Goal: Task Accomplishment & Management: Use online tool/utility

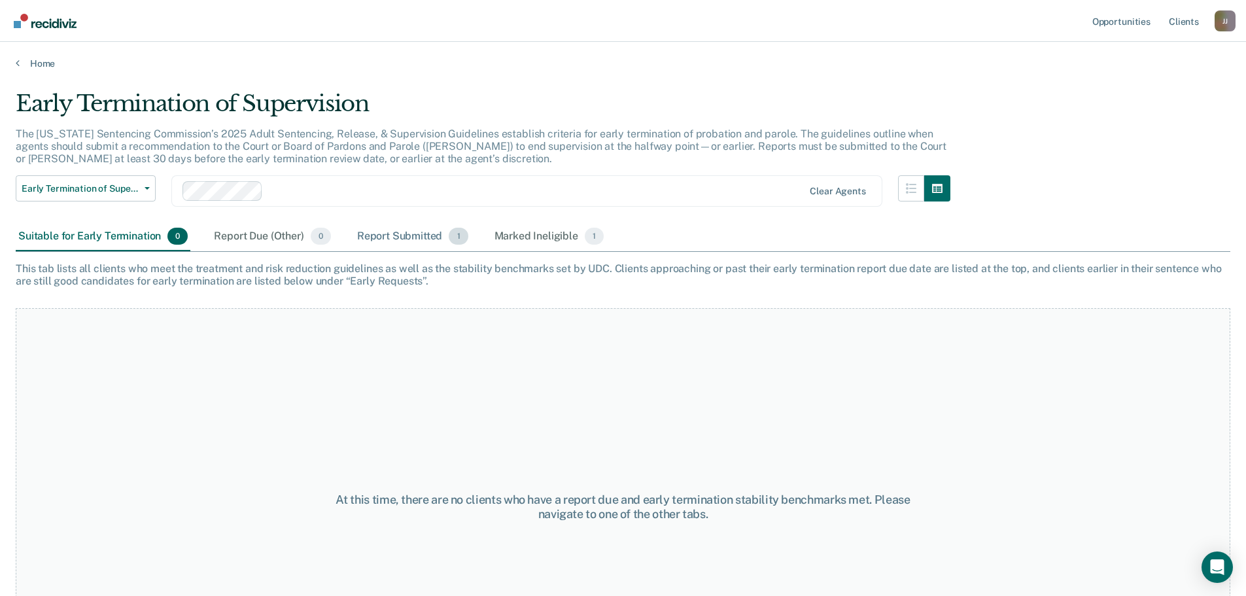
click at [414, 237] on div "Report Submitted 1" at bounding box center [413, 236] width 116 height 29
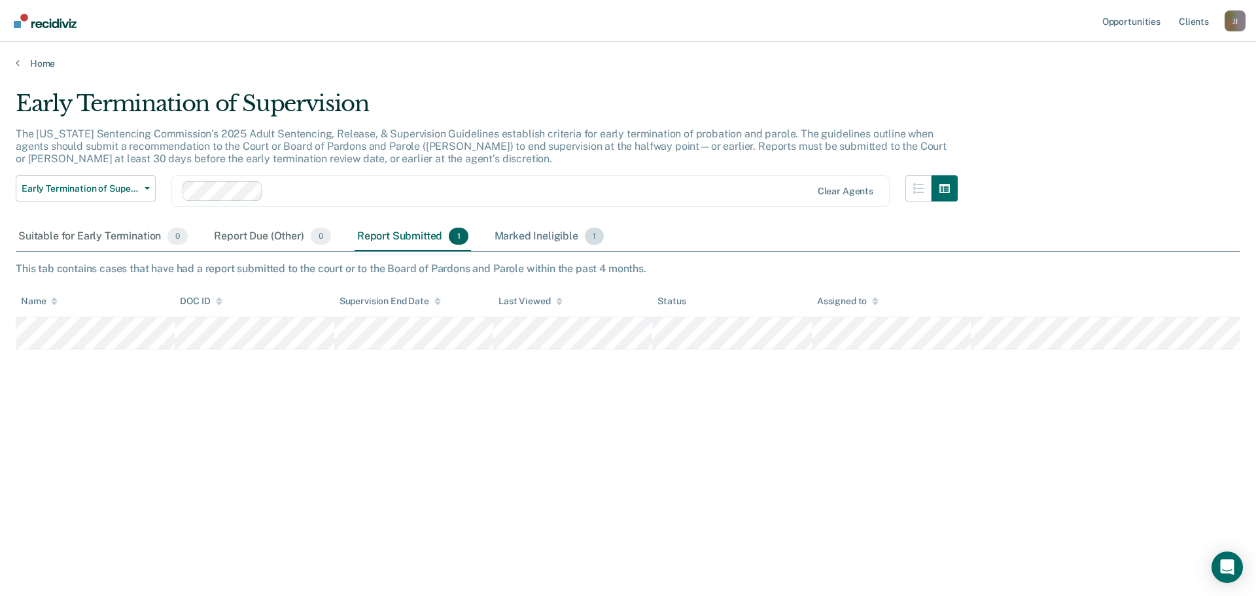
click at [539, 234] on div "Marked Ineligible 1" at bounding box center [549, 236] width 115 height 29
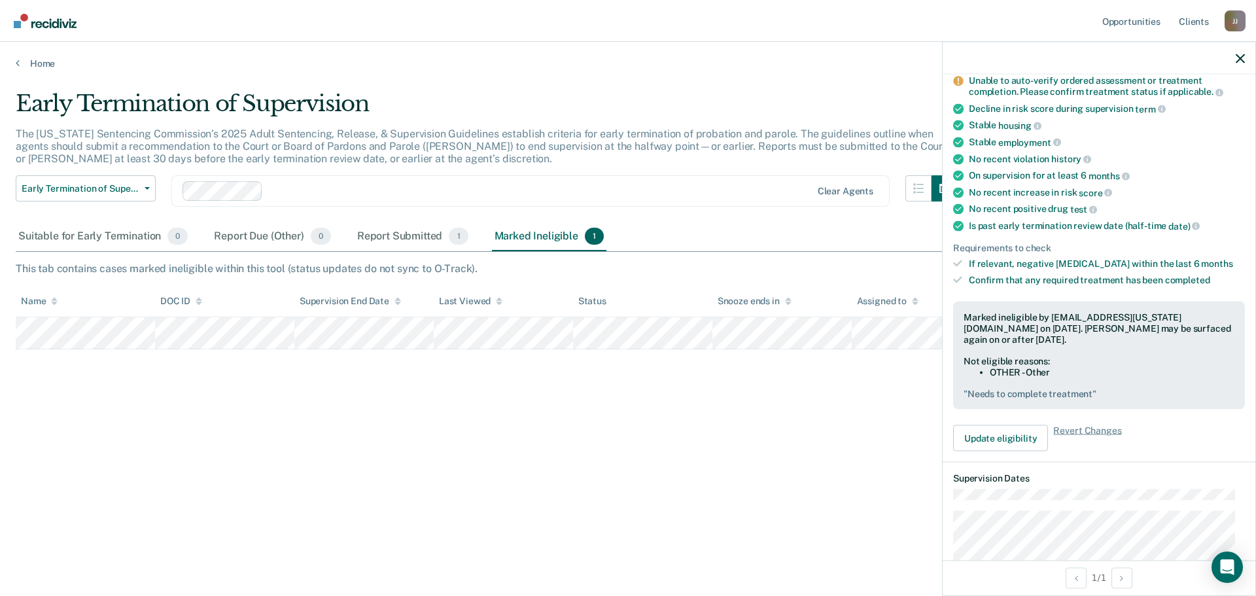
scroll to position [262, 0]
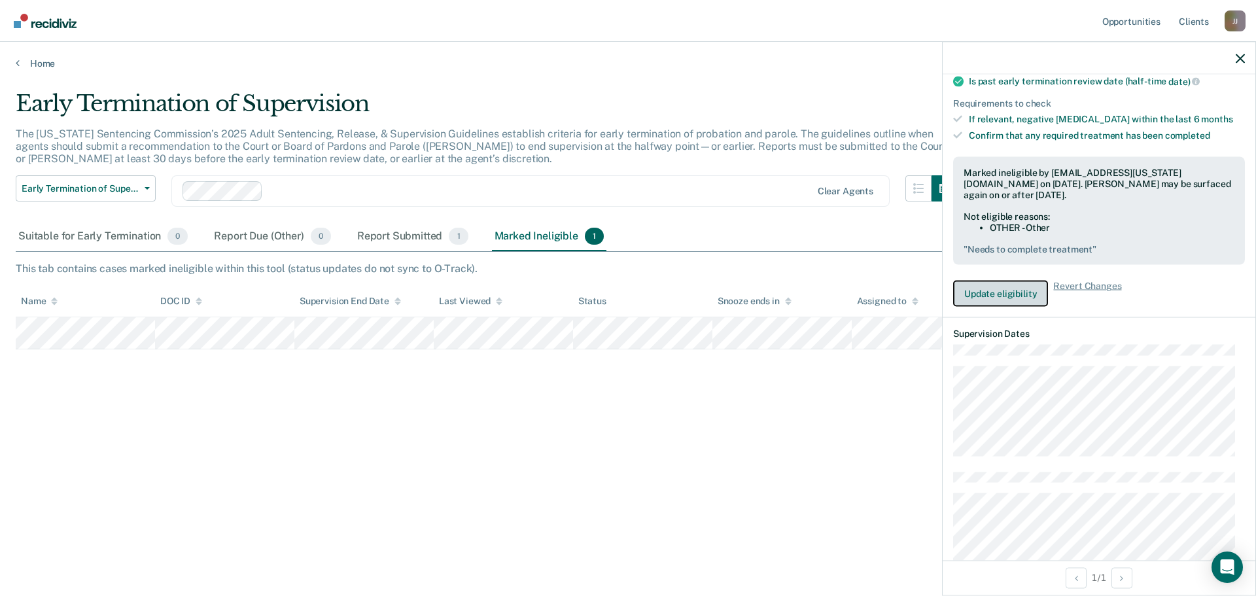
click at [1019, 294] on button "Update eligibility" at bounding box center [1000, 294] width 95 height 26
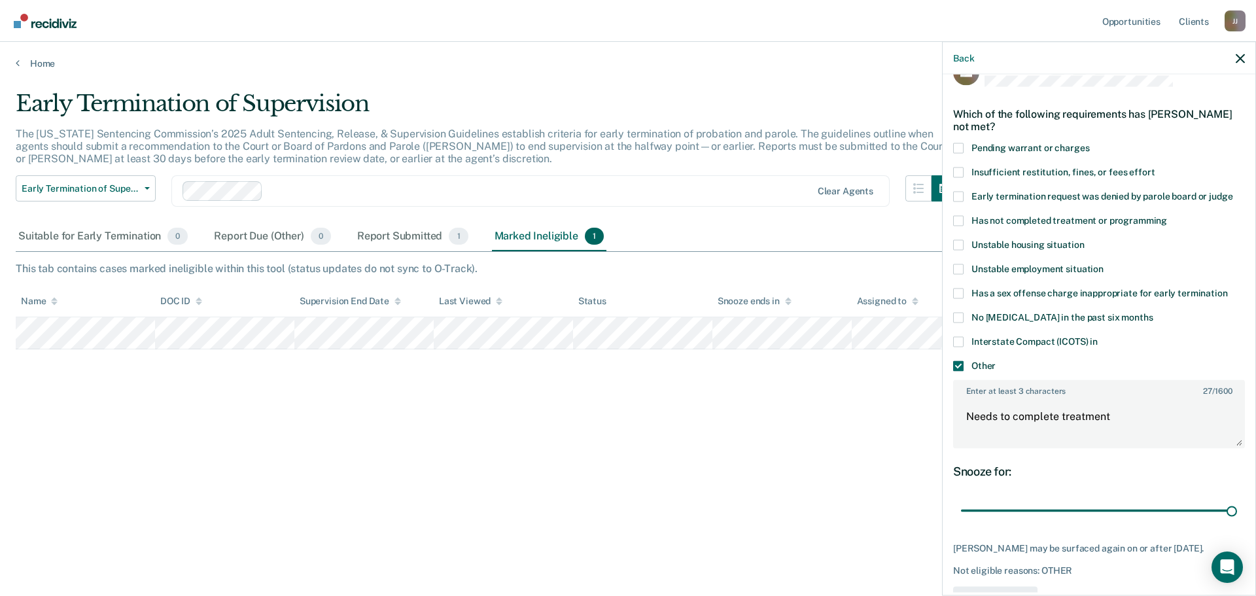
scroll to position [9, 0]
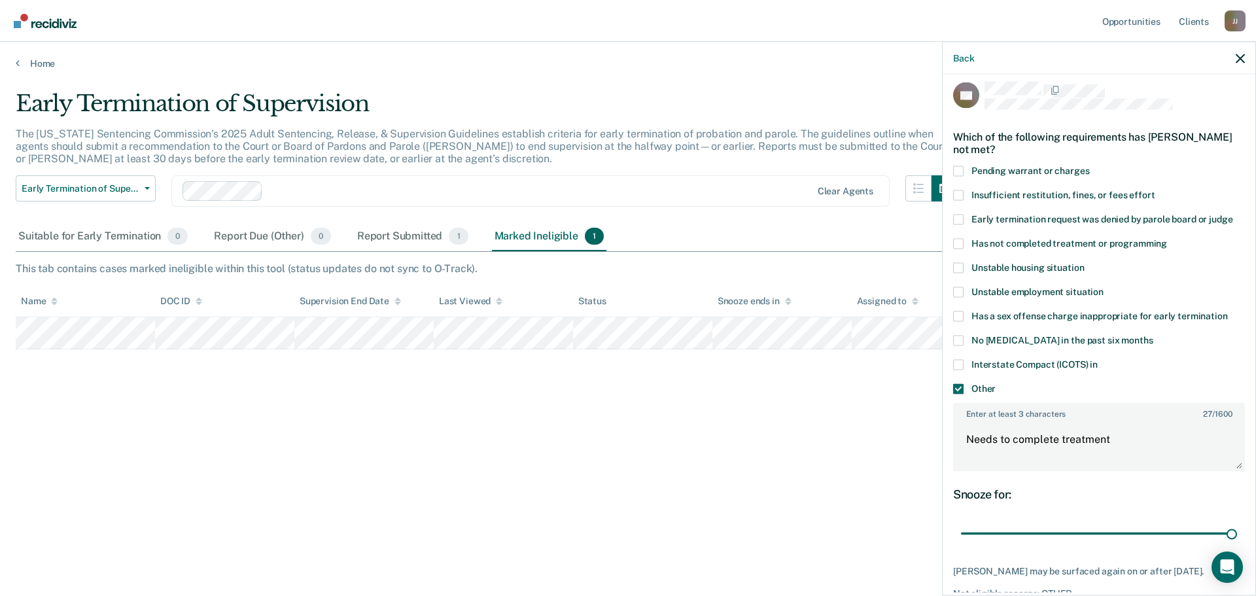
click at [956, 383] on span at bounding box center [958, 388] width 10 height 10
click at [996, 383] on input "Other" at bounding box center [996, 383] width 0 height 0
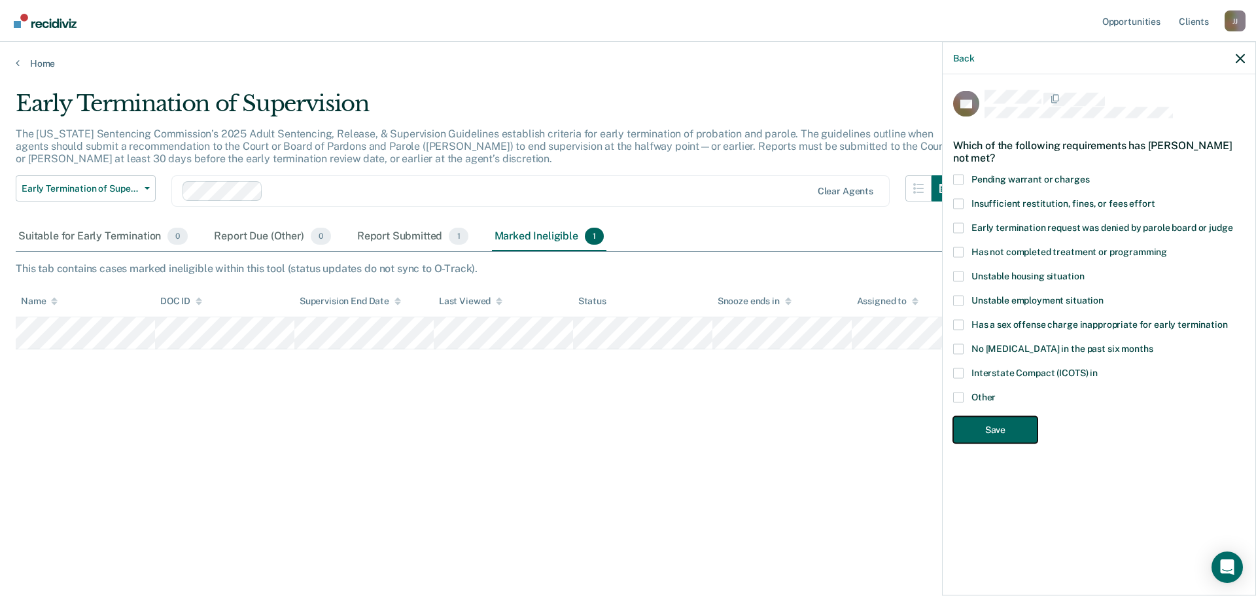
click at [1016, 416] on button "Save" at bounding box center [995, 429] width 84 height 27
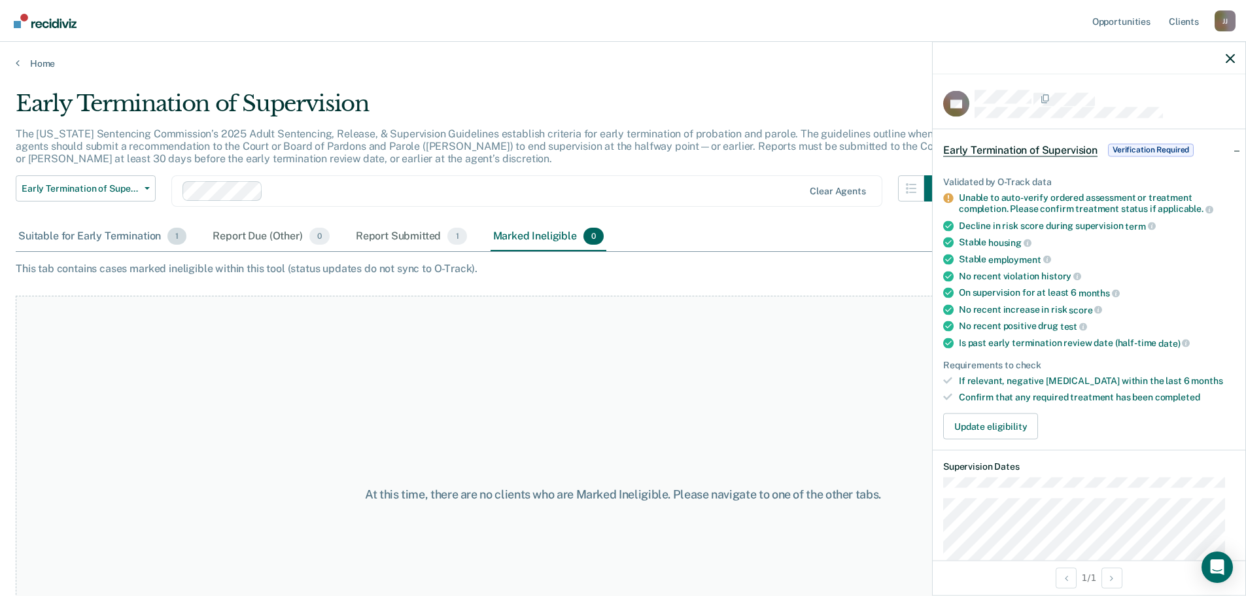
click at [114, 237] on div "Suitable for Early Termination 1" at bounding box center [102, 236] width 173 height 29
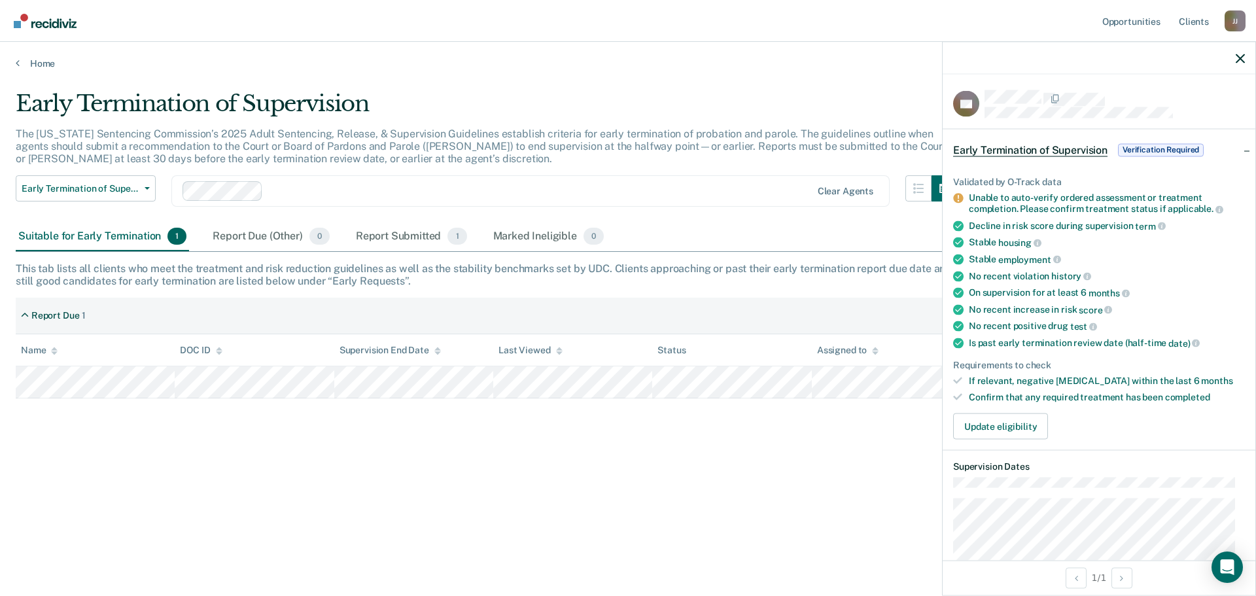
click at [1167, 147] on span "Verification Required" at bounding box center [1161, 149] width 86 height 13
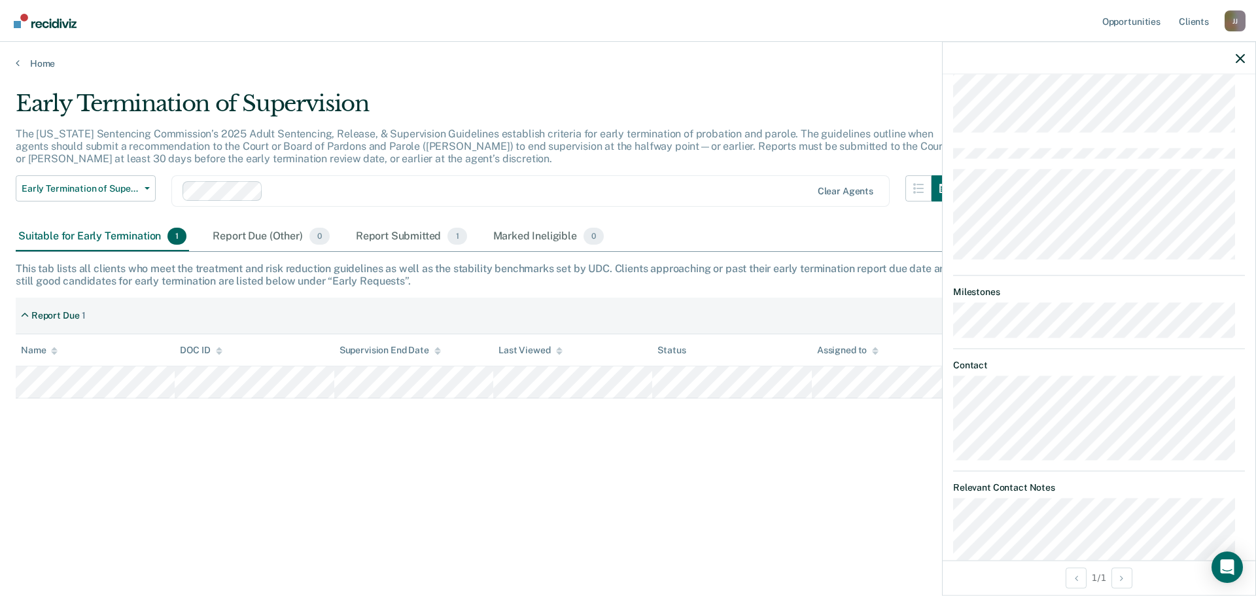
scroll to position [196, 0]
click at [1236, 574] on div "Open Intercom Messenger" at bounding box center [1227, 567] width 35 height 35
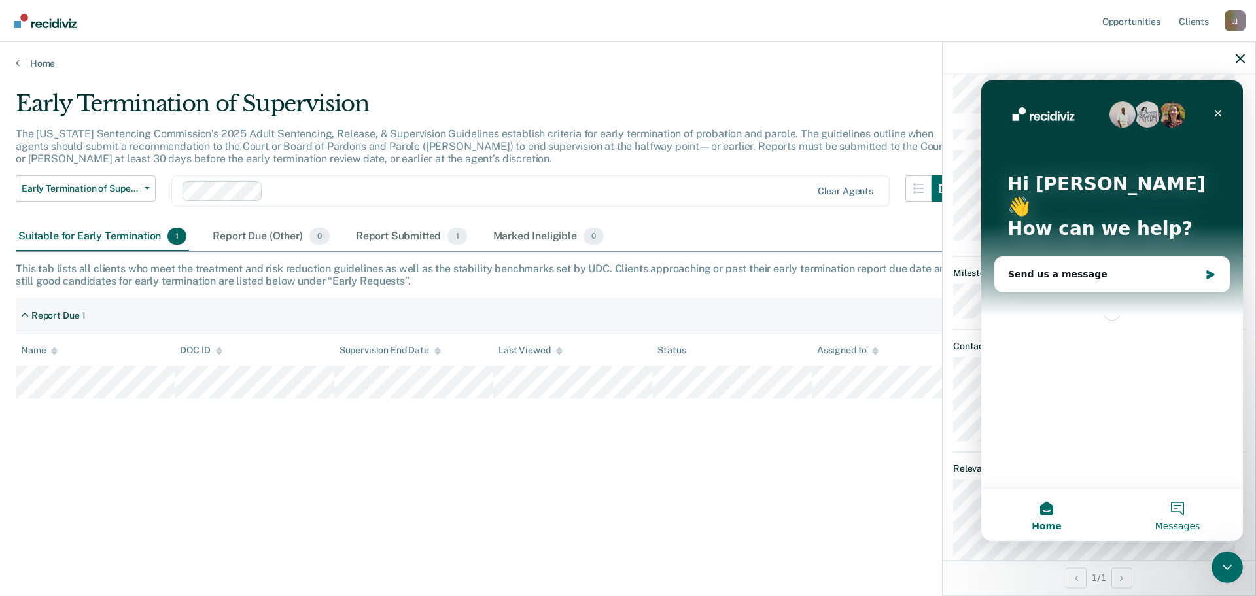
scroll to position [0, 0]
click at [1219, 114] on icon "Close" at bounding box center [1218, 113] width 7 height 7
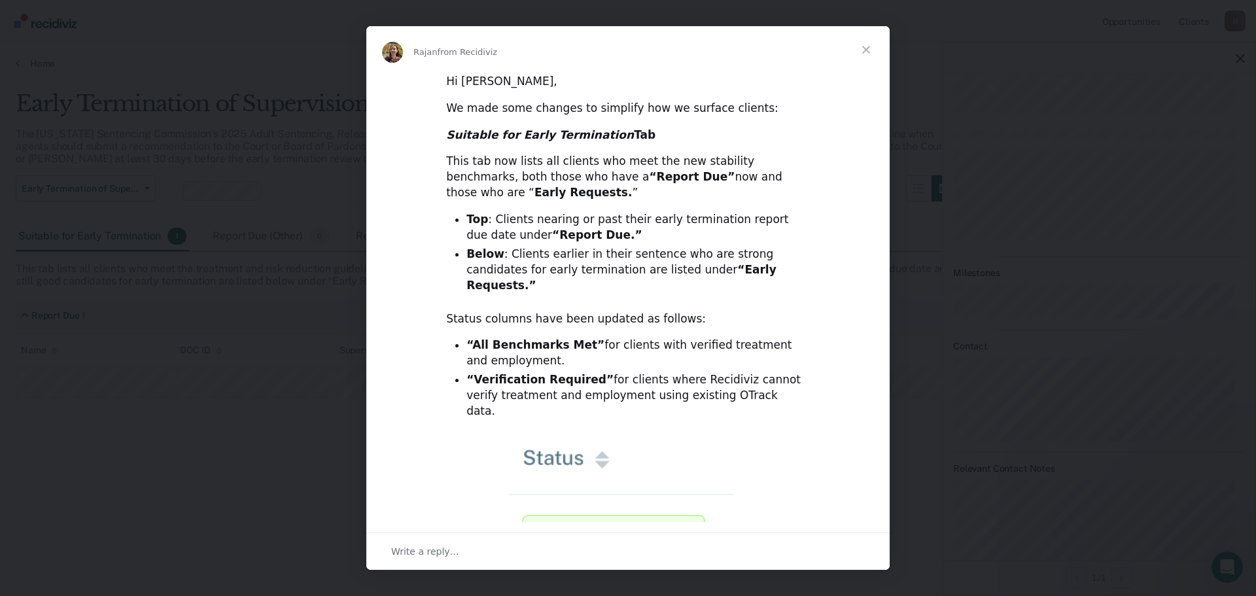
click at [863, 50] on span "Close" at bounding box center [866, 49] width 47 height 47
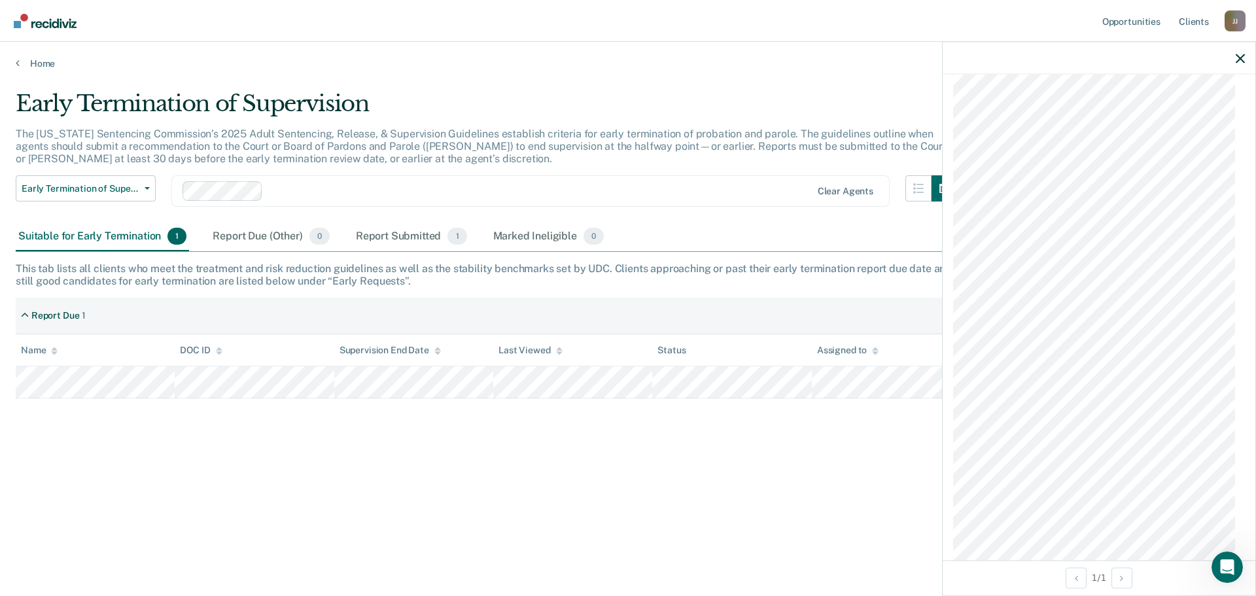
scroll to position [663, 0]
click at [1240, 55] on icon "button" at bounding box center [1240, 58] width 9 height 9
